Goal: Information Seeking & Learning: Learn about a topic

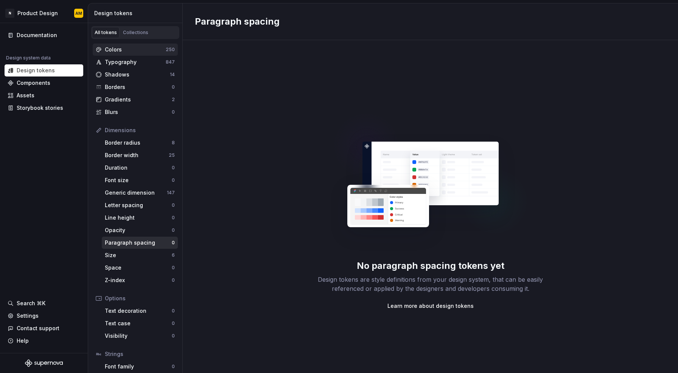
click at [120, 47] on div "Colors" at bounding box center [135, 50] width 61 height 8
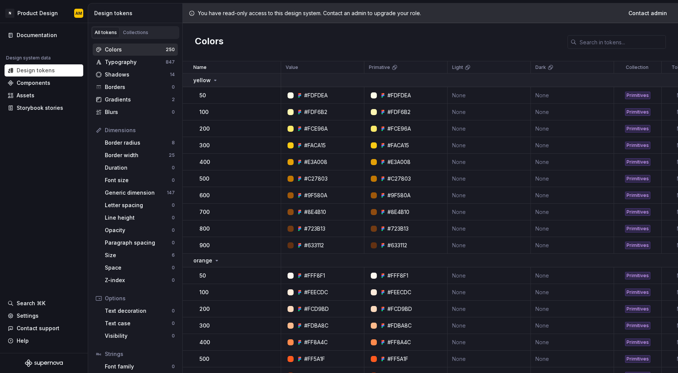
click at [214, 76] on div "yellow" at bounding box center [205, 80] width 25 height 8
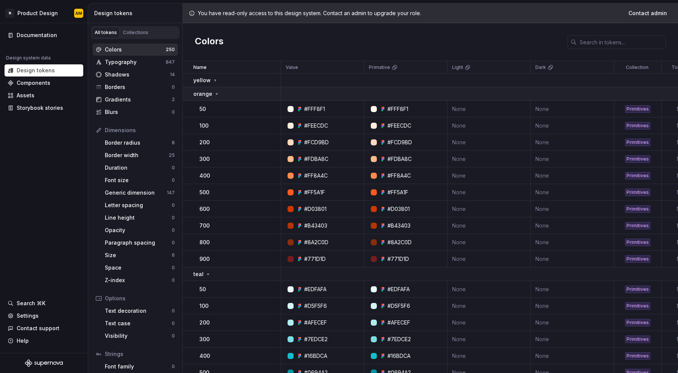
click at [215, 95] on icon at bounding box center [217, 94] width 6 height 6
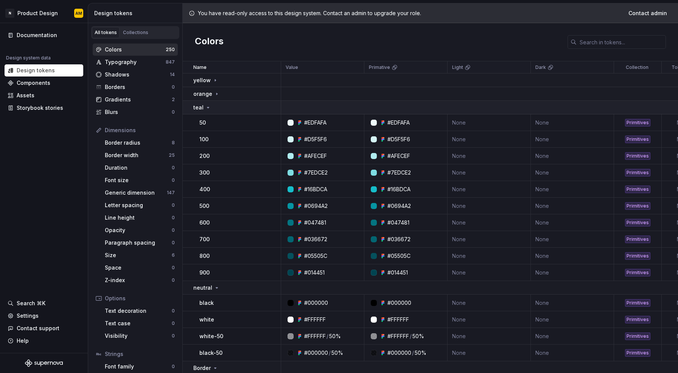
click at [214, 109] on div "teal" at bounding box center [236, 108] width 87 height 8
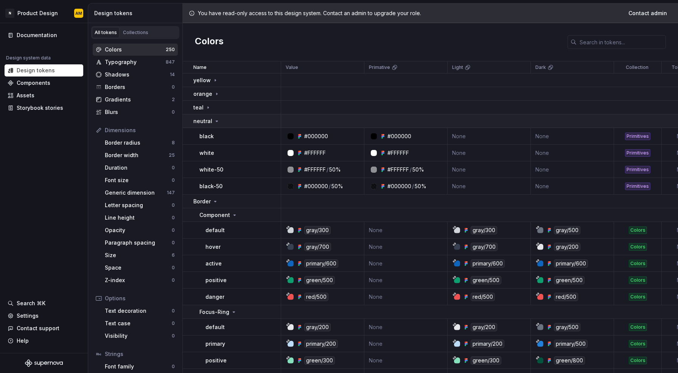
click at [214, 123] on icon at bounding box center [217, 121] width 6 height 6
